Goal: Navigation & Orientation: Find specific page/section

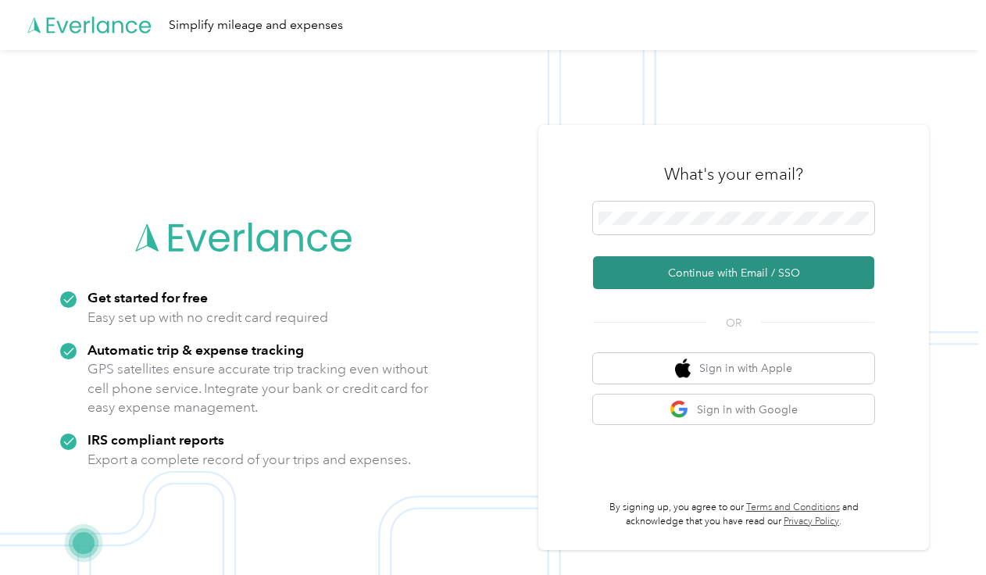
click at [709, 274] on button "Continue with Email / SSO" at bounding box center [733, 272] width 281 height 33
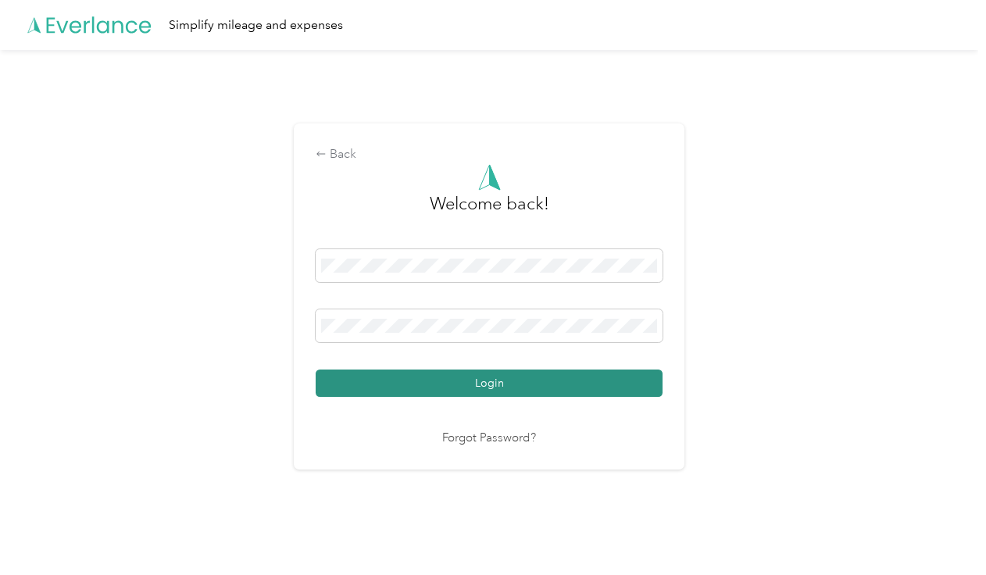
click at [515, 387] on button "Login" at bounding box center [489, 382] width 347 height 27
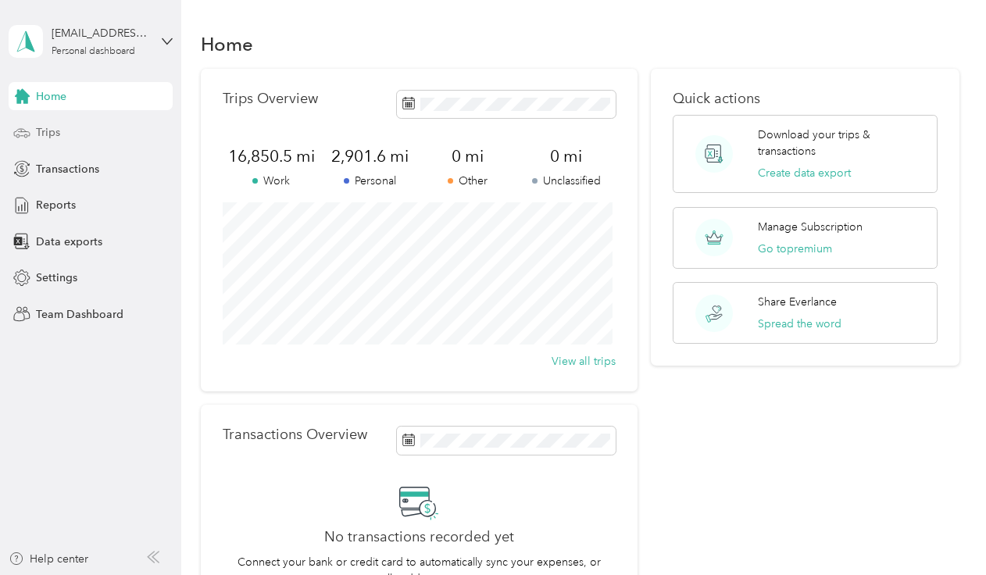
click at [50, 133] on span "Trips" at bounding box center [48, 132] width 24 height 16
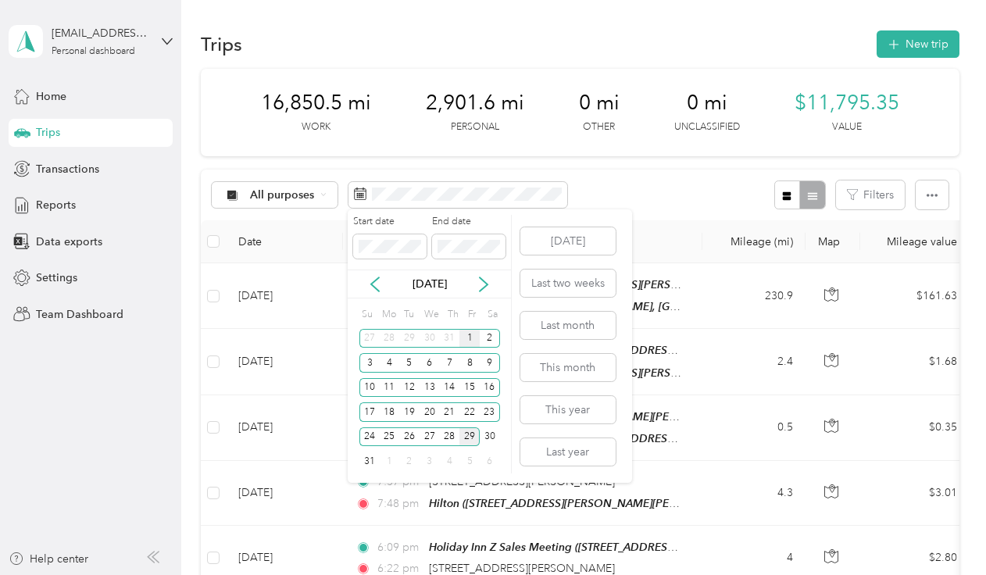
click at [470, 341] on div "1" at bounding box center [469, 339] width 20 height 20
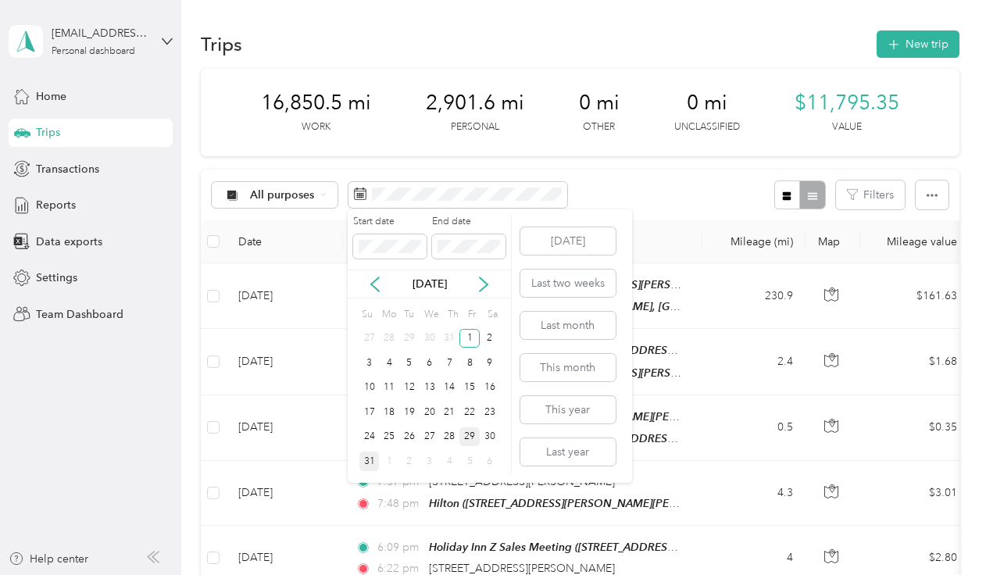
click at [374, 462] on div "31" at bounding box center [369, 461] width 20 height 20
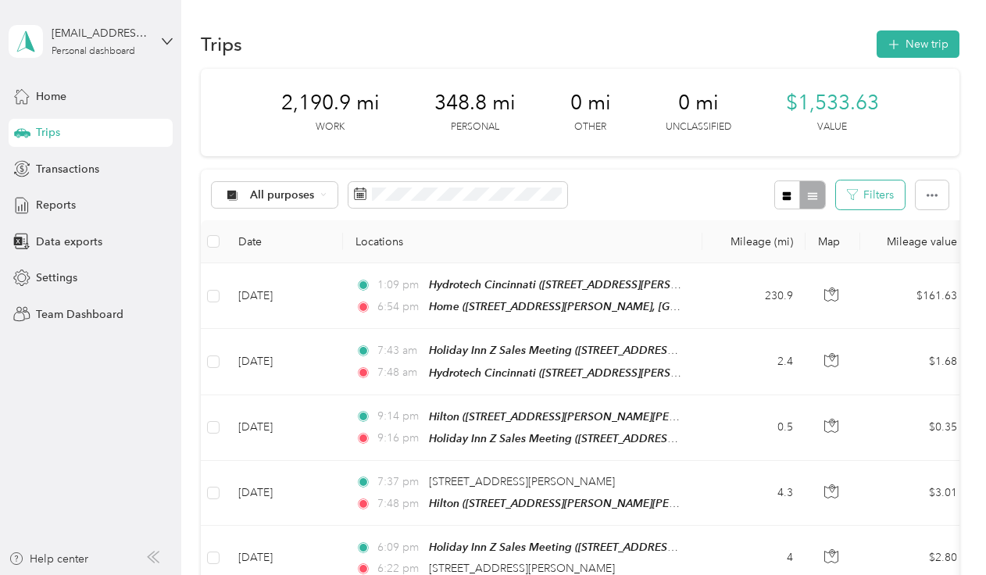
click at [869, 191] on button "Filters" at bounding box center [870, 194] width 69 height 29
click at [300, 194] on span "All purposes" at bounding box center [282, 195] width 65 height 11
click at [256, 287] on ol "All purposes Unclassified Work Personal Hydrotech Other Charity Medical Moving …" at bounding box center [274, 318] width 125 height 219
click at [325, 197] on icon at bounding box center [323, 194] width 6 height 6
click at [59, 198] on span "Reports" at bounding box center [56, 205] width 40 height 16
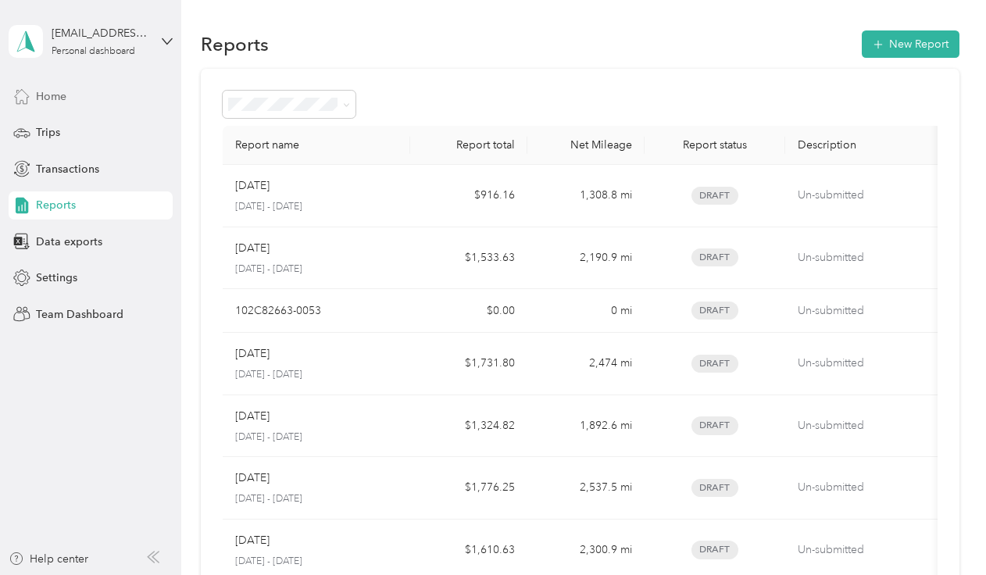
click at [71, 86] on div "Home" at bounding box center [91, 96] width 164 height 28
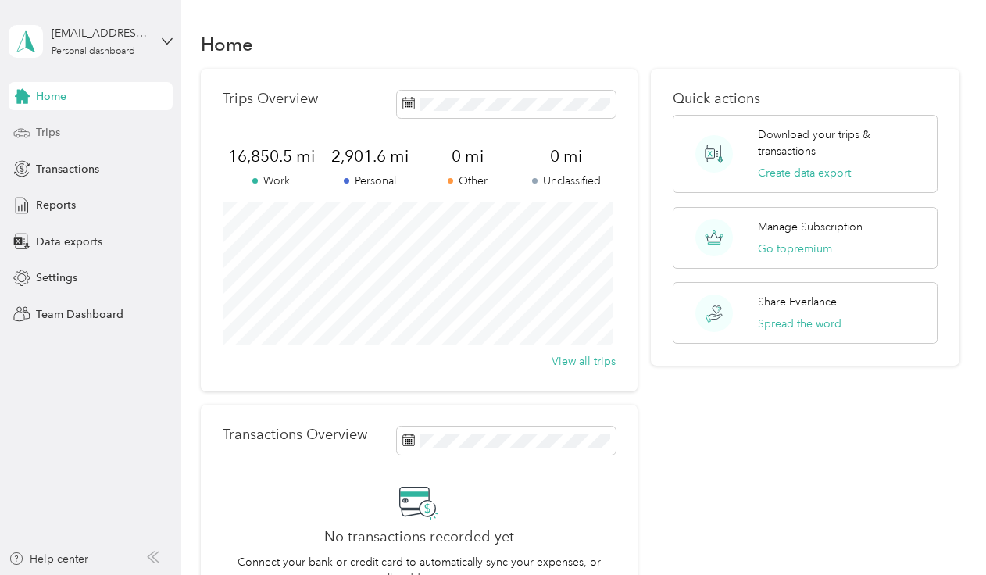
click at [43, 134] on span "Trips" at bounding box center [48, 132] width 24 height 16
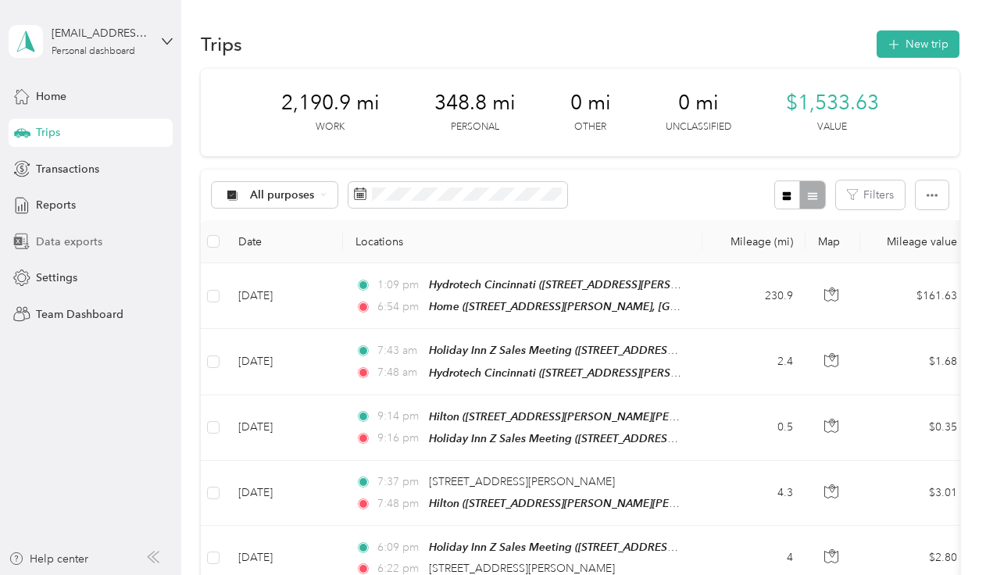
click at [64, 239] on span "Data exports" at bounding box center [69, 242] width 66 height 16
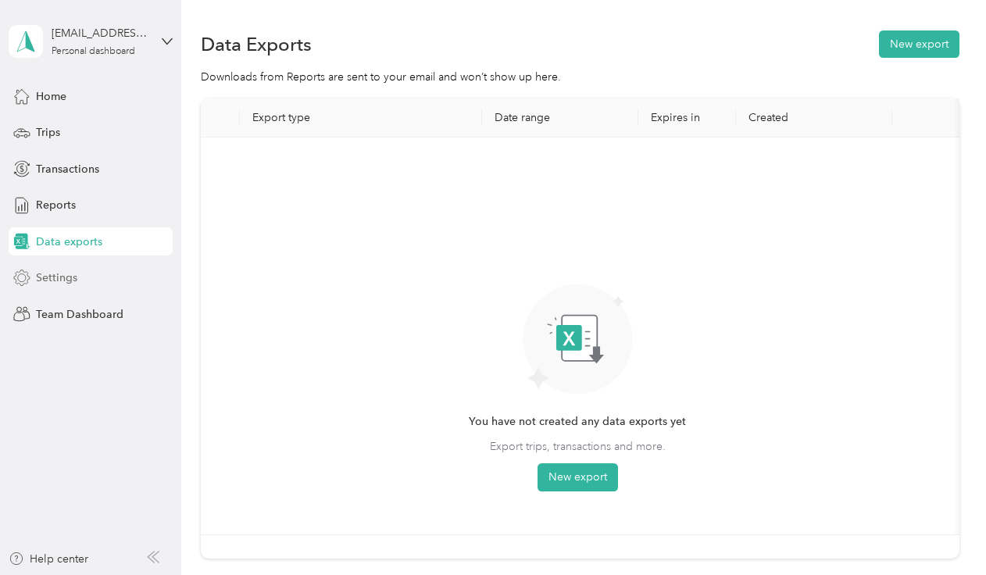
click at [59, 280] on span "Settings" at bounding box center [56, 277] width 41 height 16
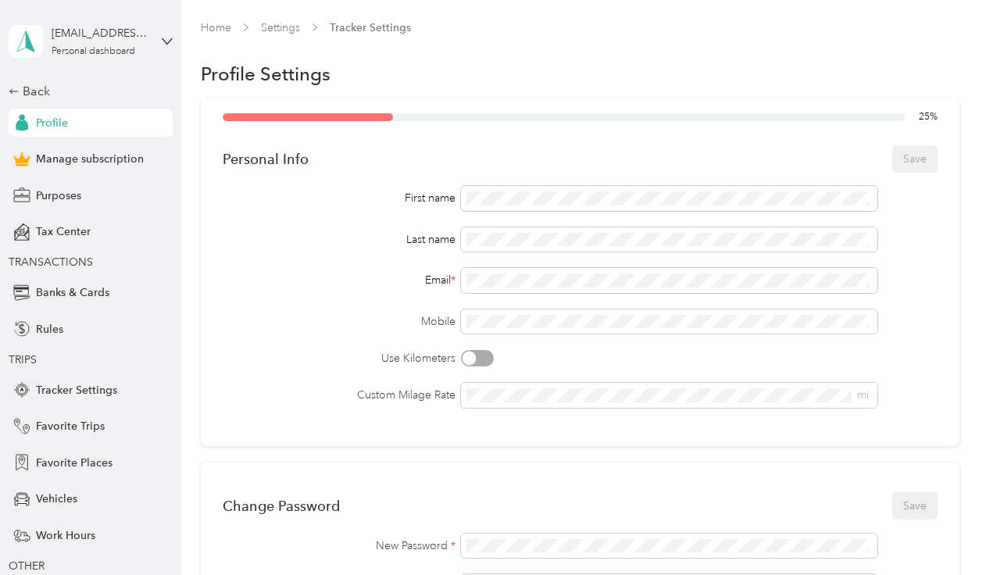
click at [50, 261] on span "TRANSACTIONS" at bounding box center [51, 261] width 84 height 13
click at [41, 128] on span "Profile" at bounding box center [52, 123] width 32 height 16
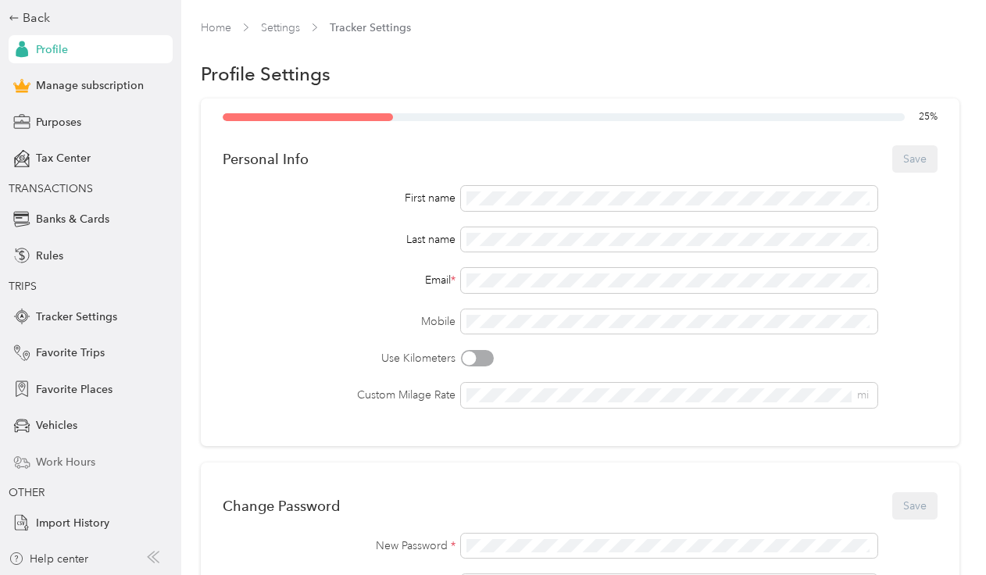
click at [62, 466] on span "Work Hours" at bounding box center [65, 462] width 59 height 16
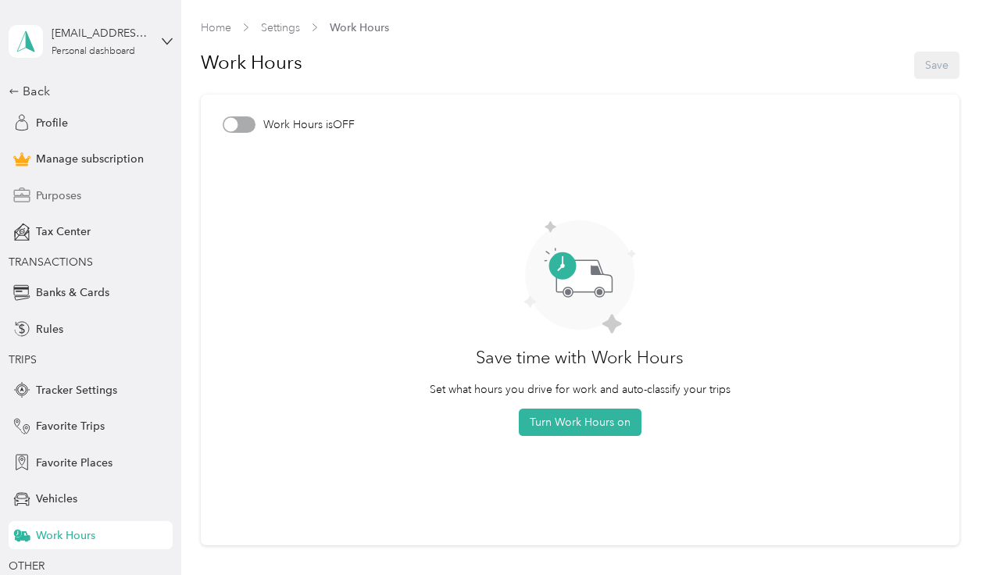
click at [47, 191] on span "Purposes" at bounding box center [58, 195] width 45 height 16
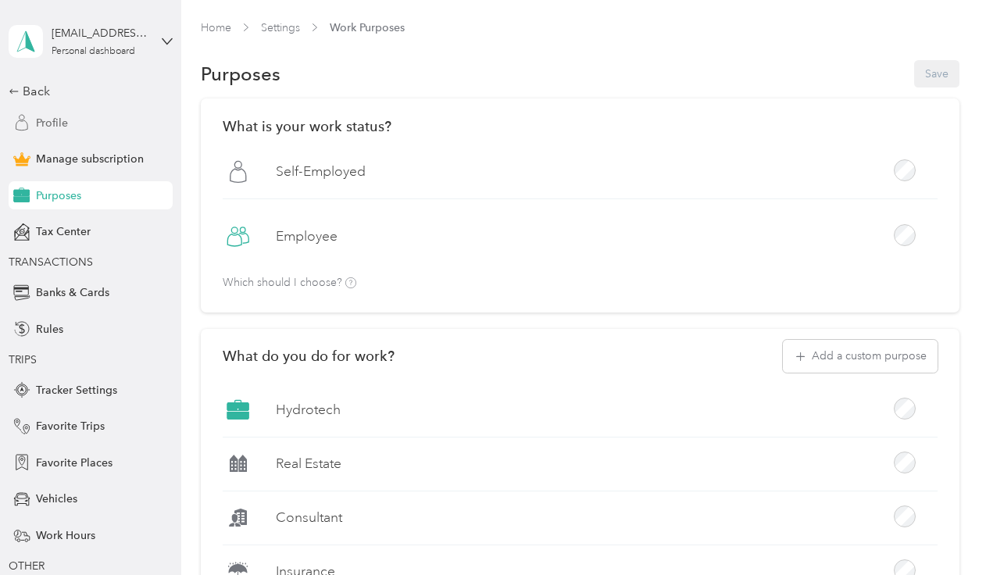
click at [47, 120] on span "Profile" at bounding box center [52, 123] width 32 height 16
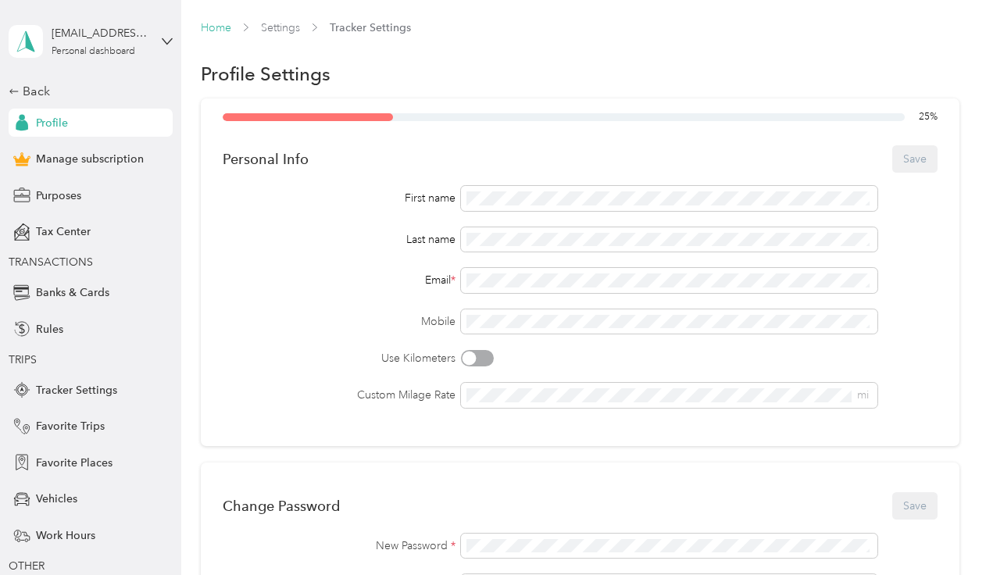
click at [223, 30] on link "Home" at bounding box center [216, 27] width 30 height 13
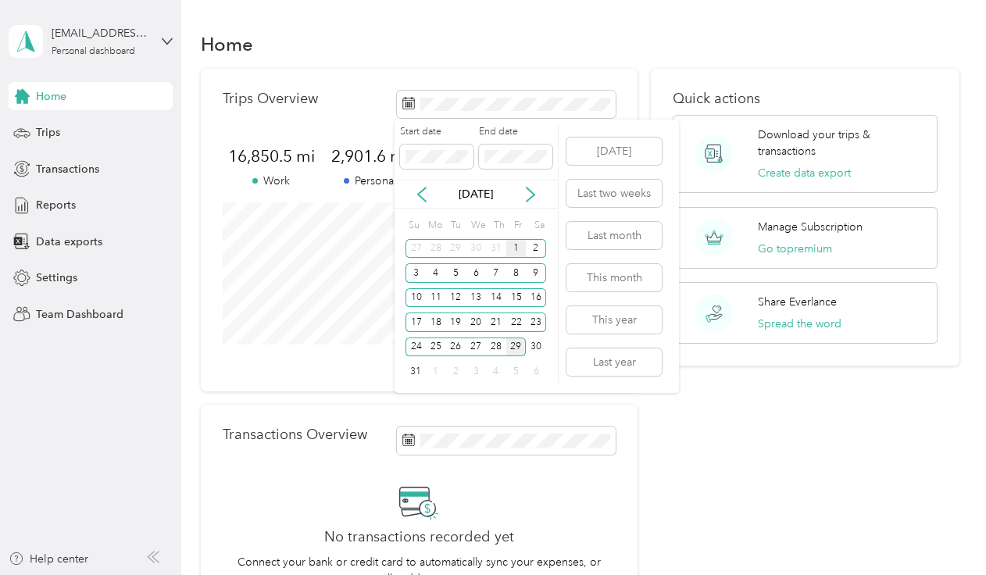
click at [512, 248] on div "1" at bounding box center [516, 249] width 20 height 20
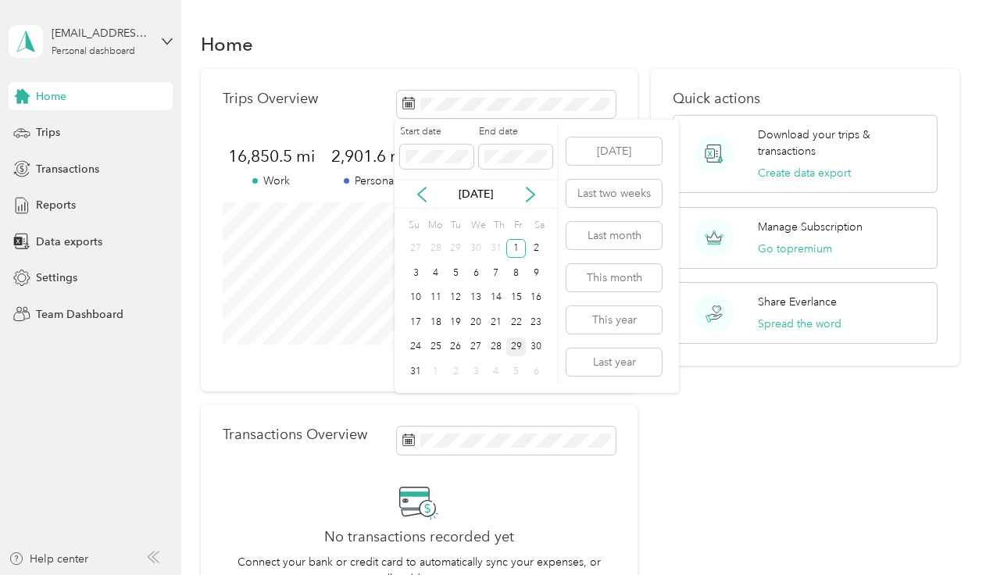
click at [523, 348] on div "29" at bounding box center [516, 347] width 20 height 20
